Goal: Navigation & Orientation: Find specific page/section

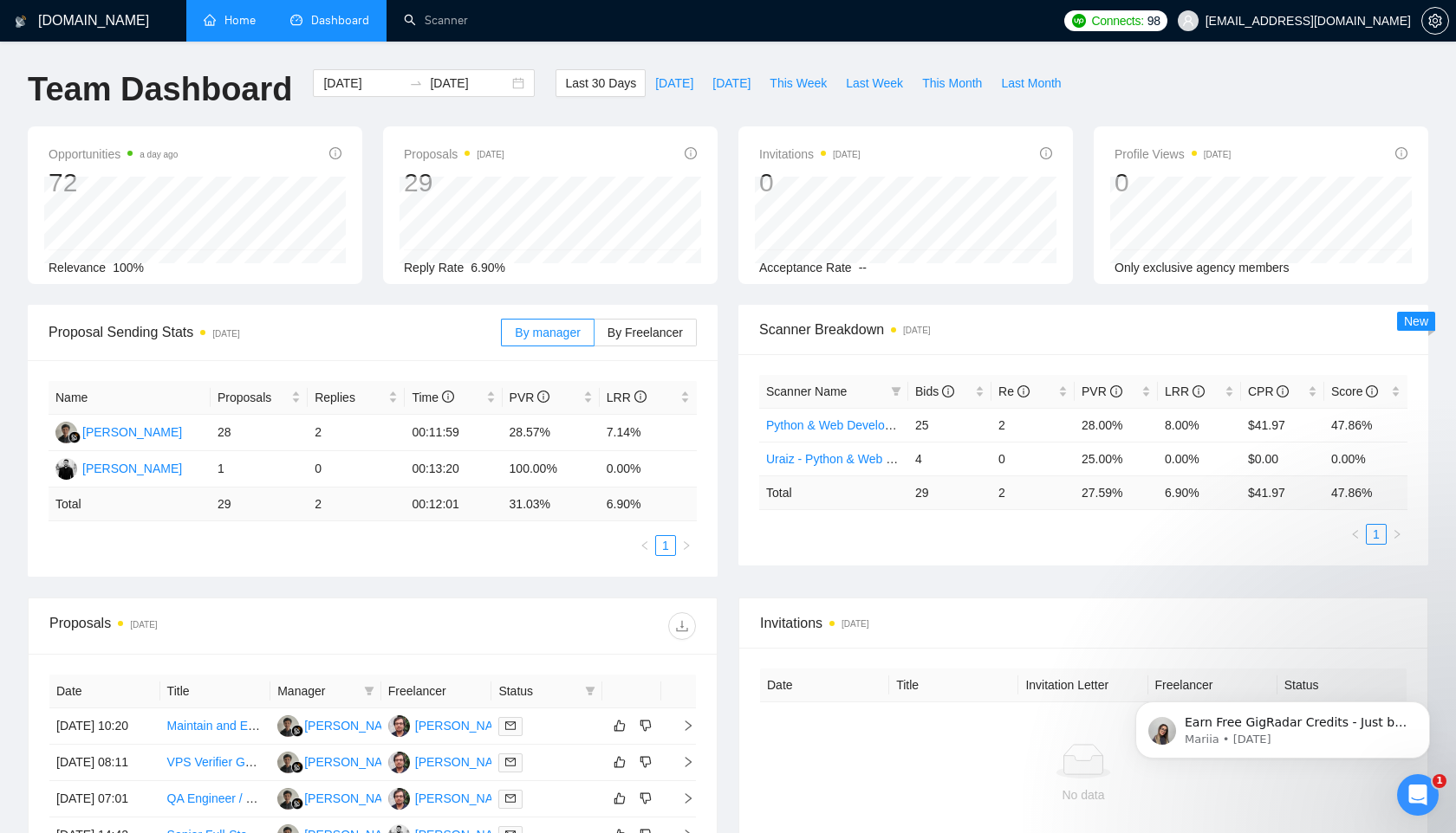
click at [234, 23] on link "Home" at bounding box center [230, 20] width 52 height 15
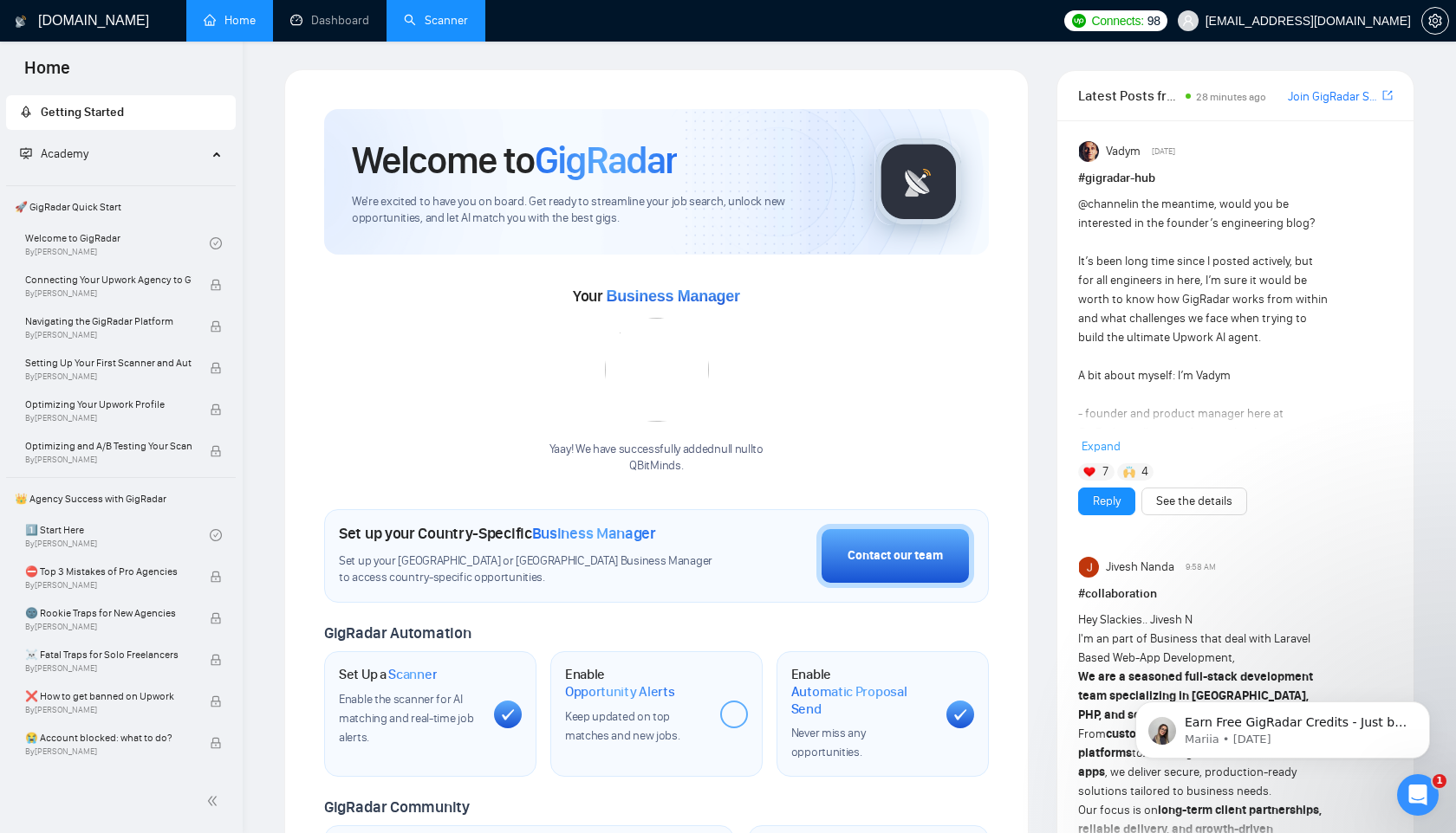
click at [431, 28] on link "Scanner" at bounding box center [436, 20] width 64 height 15
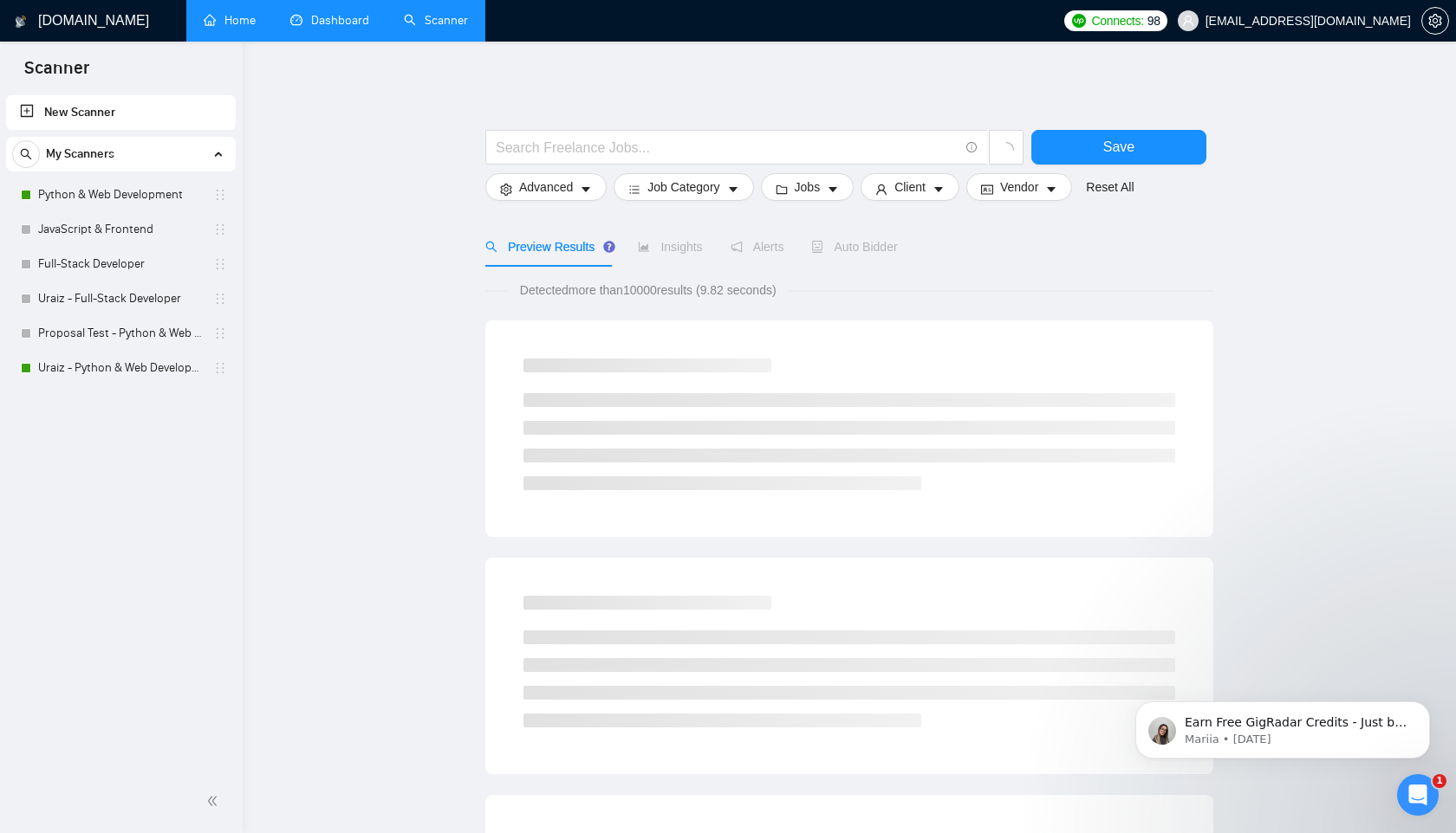
click at [328, 18] on link "Dashboard" at bounding box center [329, 20] width 79 height 15
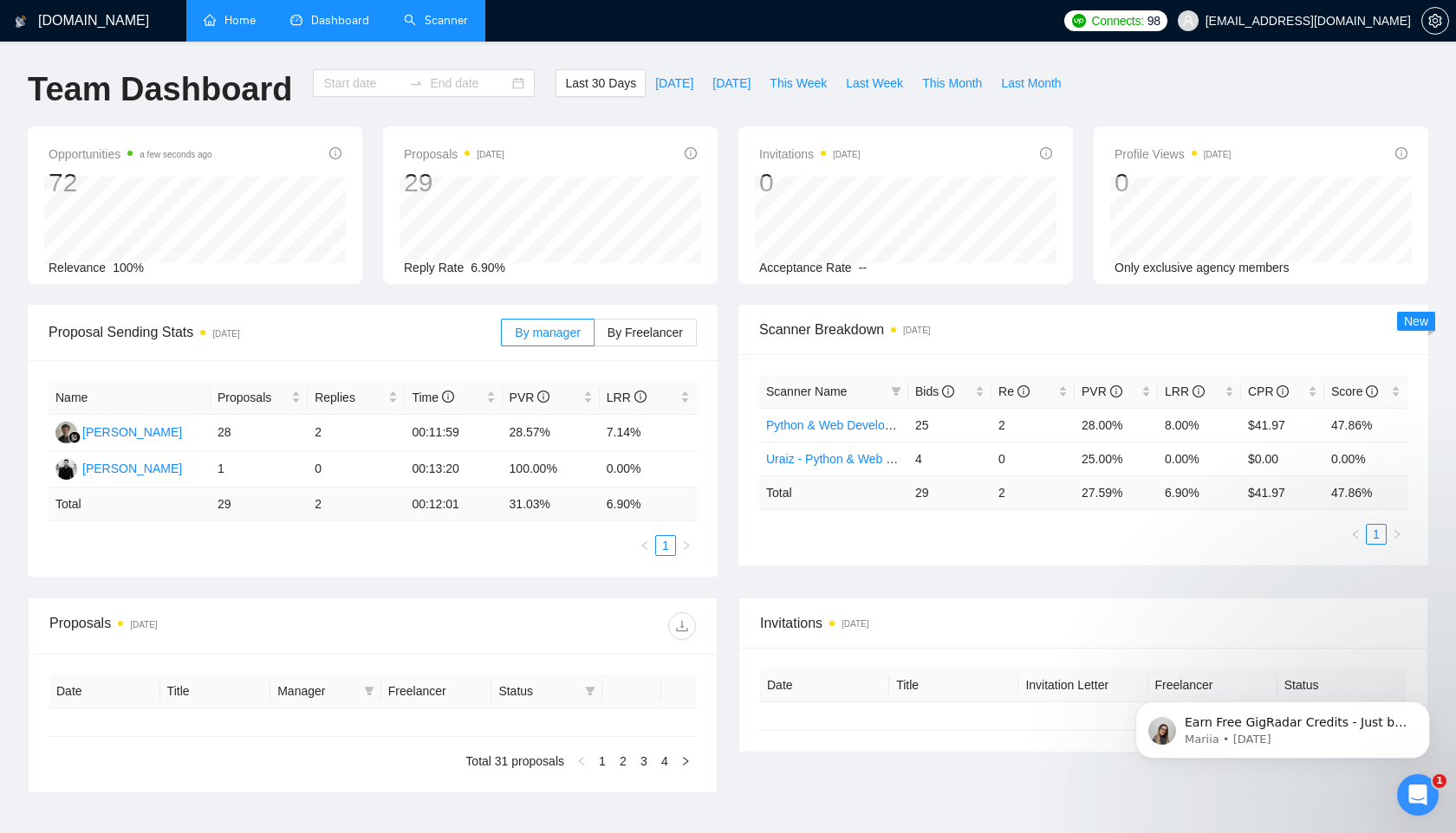
type input "[DATE]"
